Goal: Find specific page/section: Find specific page/section

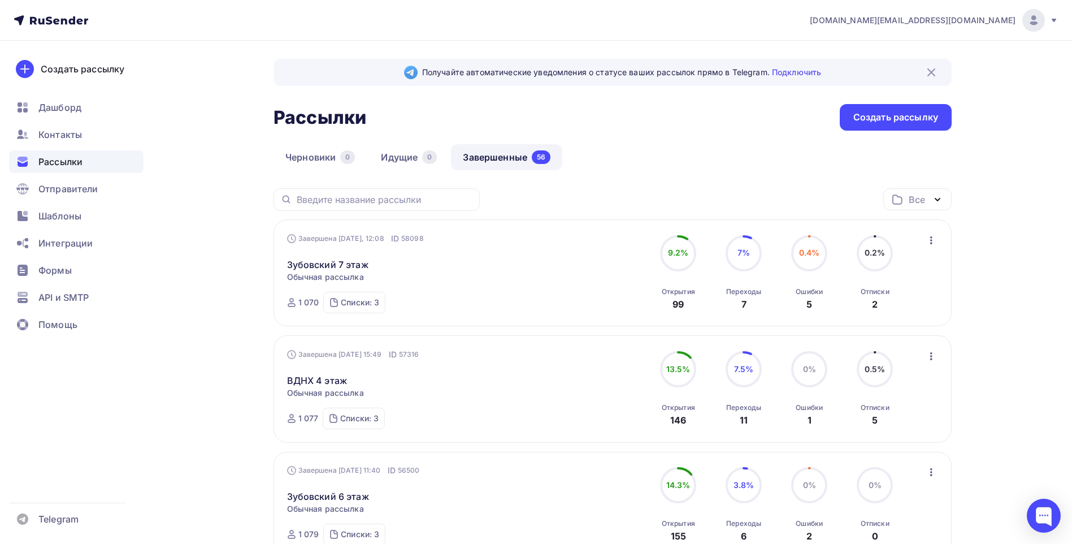
click at [738, 160] on div "Черновики 0 Идущие 0 Завершенные 56" at bounding box center [612, 166] width 678 height 44
click at [646, 147] on div "Черновики 0 Идущие 0 Завершенные 56" at bounding box center [612, 166] width 678 height 44
click at [659, 170] on div "Черновики 0 Идущие 0 Завершенные 56" at bounding box center [612, 166] width 678 height 44
